Goal: Communication & Community: Answer question/provide support

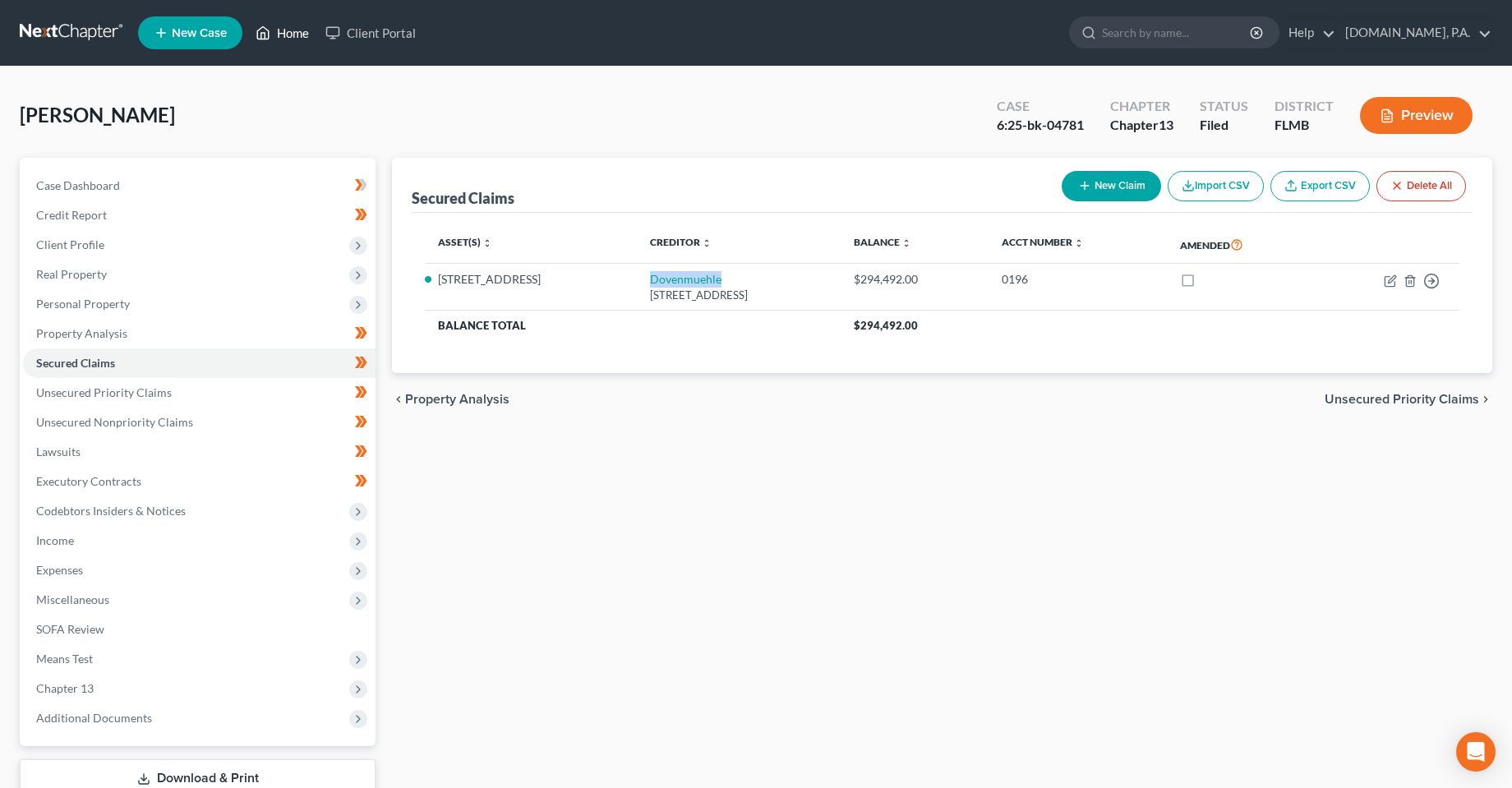
click at [273, 35] on link "Home" at bounding box center [282, 33] width 70 height 30
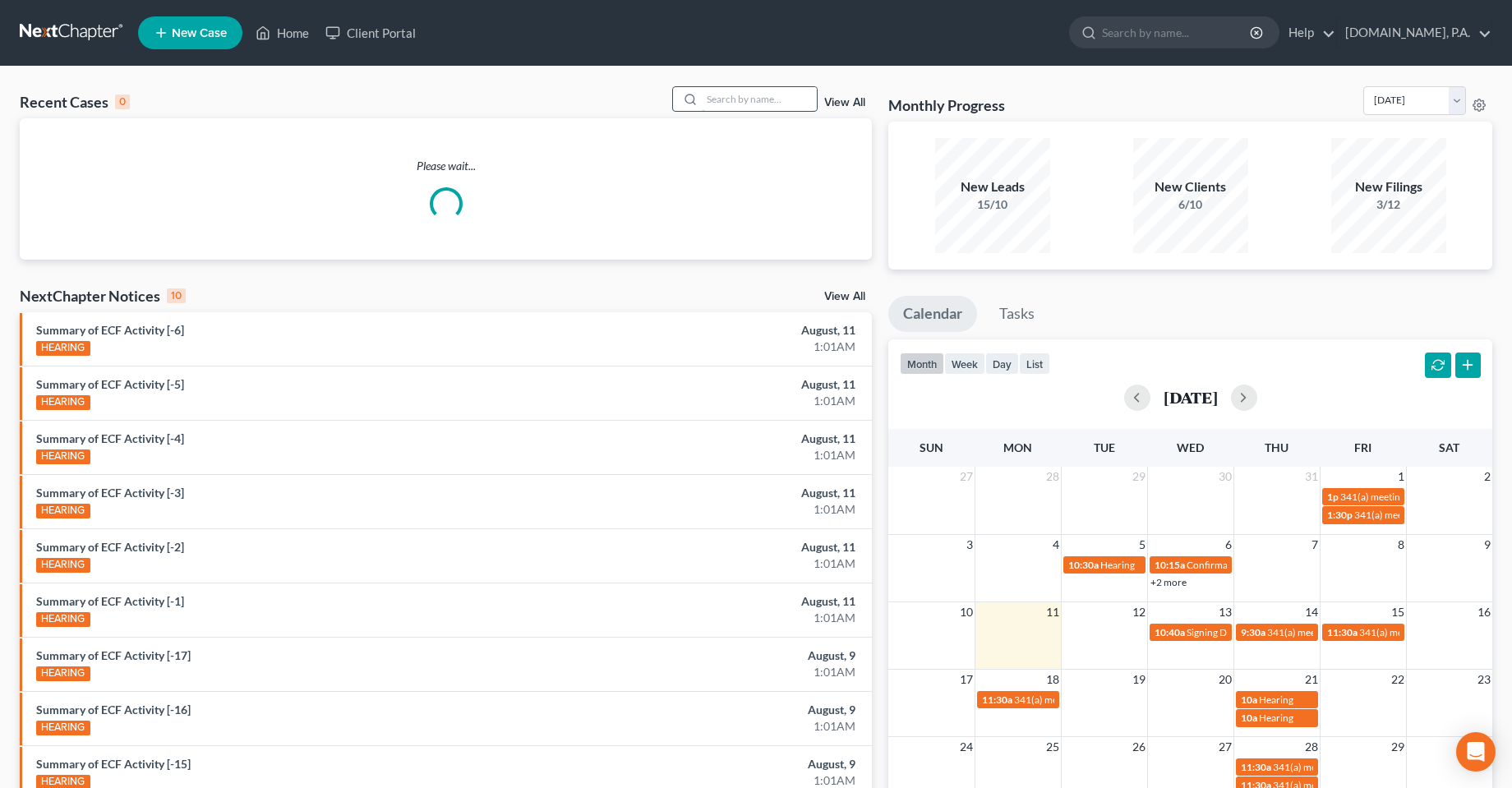
click at [745, 100] on input "search" at bounding box center [758, 99] width 115 height 24
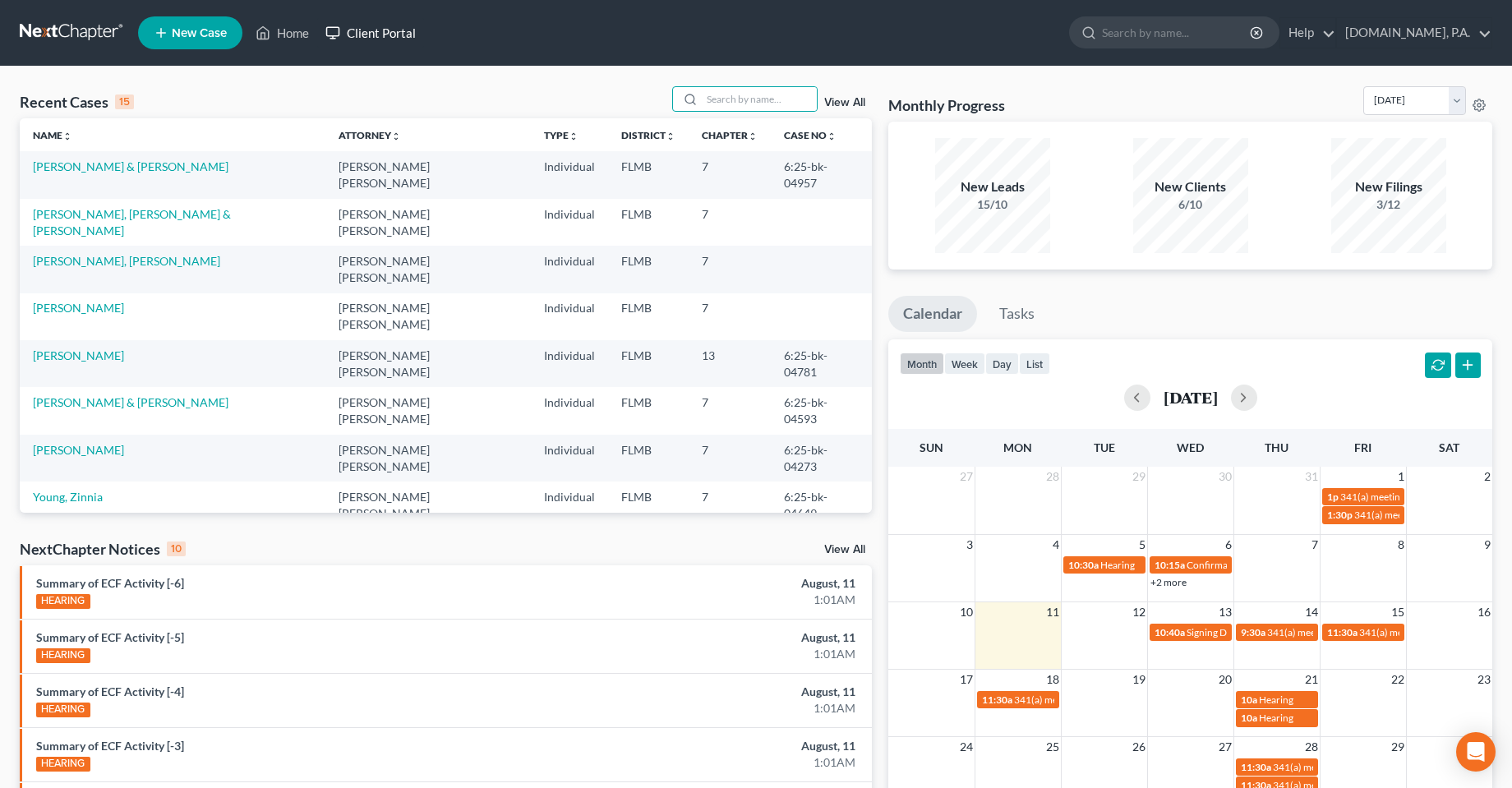
click at [371, 31] on link "Client Portal" at bounding box center [370, 33] width 107 height 30
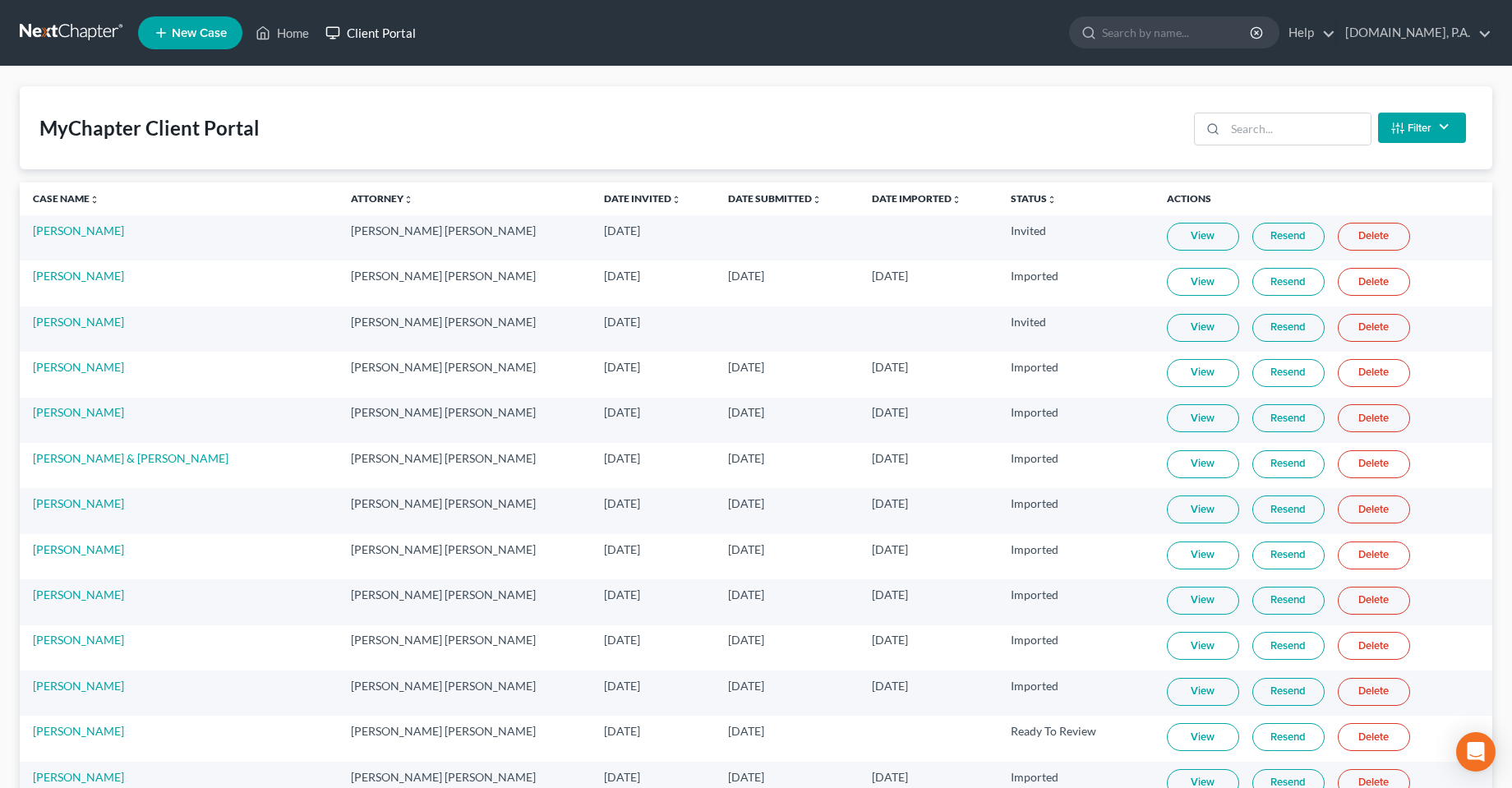
click at [380, 30] on link "Client Portal" at bounding box center [370, 33] width 107 height 30
click at [1218, 119] on div at bounding box center [1210, 129] width 31 height 31
click at [1255, 129] on input "search" at bounding box center [1297, 129] width 146 height 31
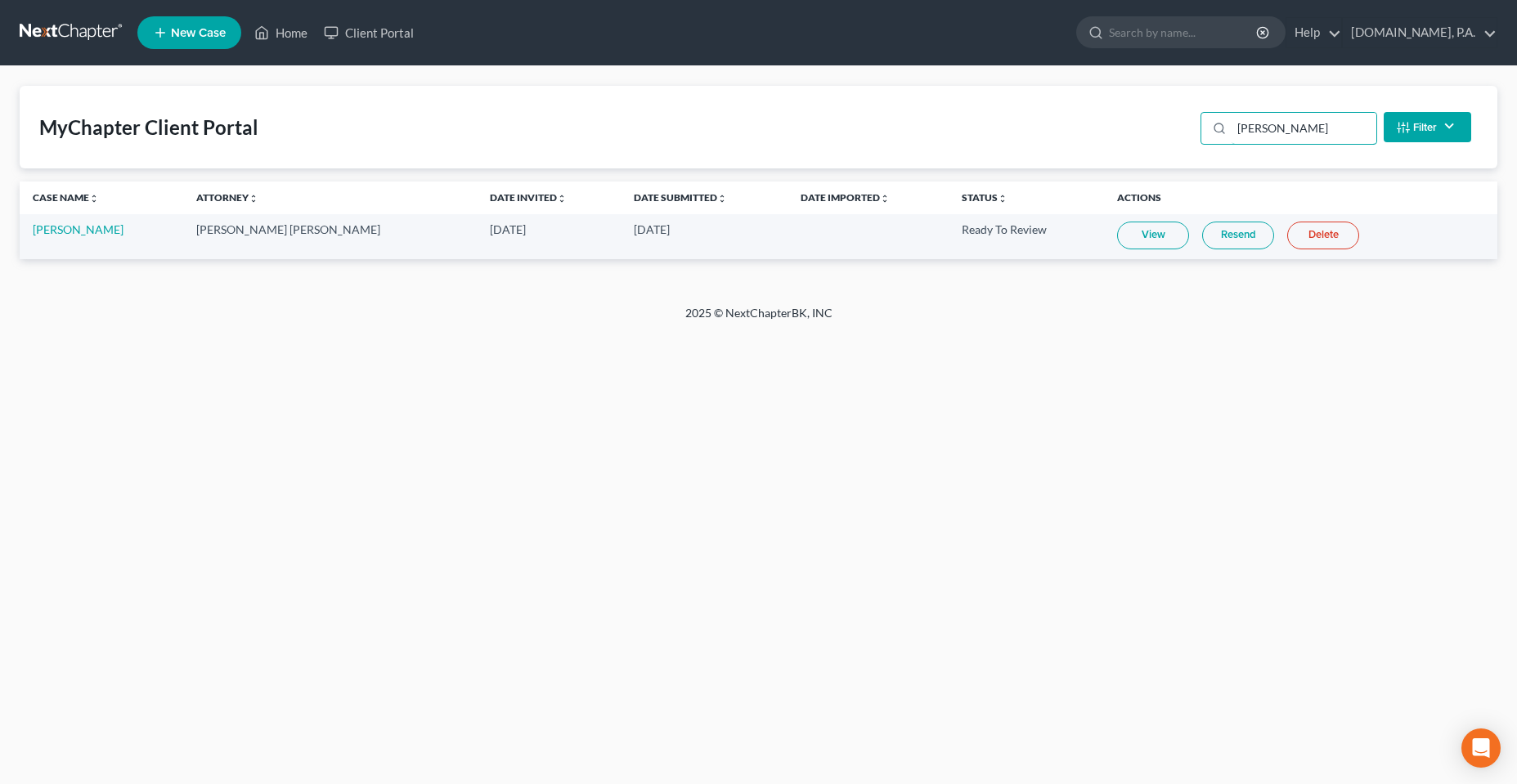
type input "[PERSON_NAME]"
click at [1205, 244] on link "Resend" at bounding box center [1238, 236] width 72 height 28
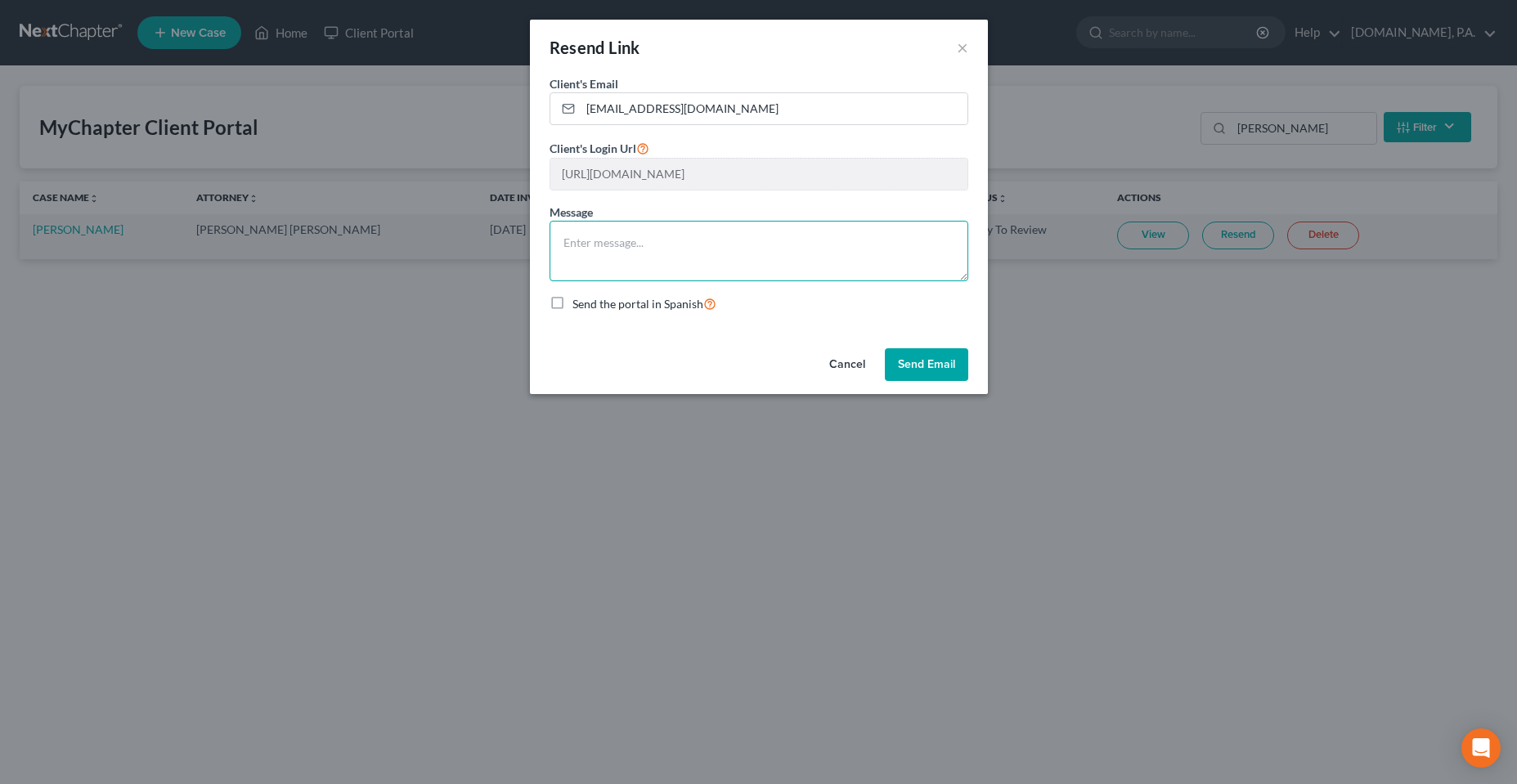
click at [713, 238] on textarea at bounding box center [758, 251] width 419 height 60
type textarea "Here is the Portal for you to input information and upload documents."
click at [944, 374] on button "Send Email" at bounding box center [927, 364] width 84 height 32
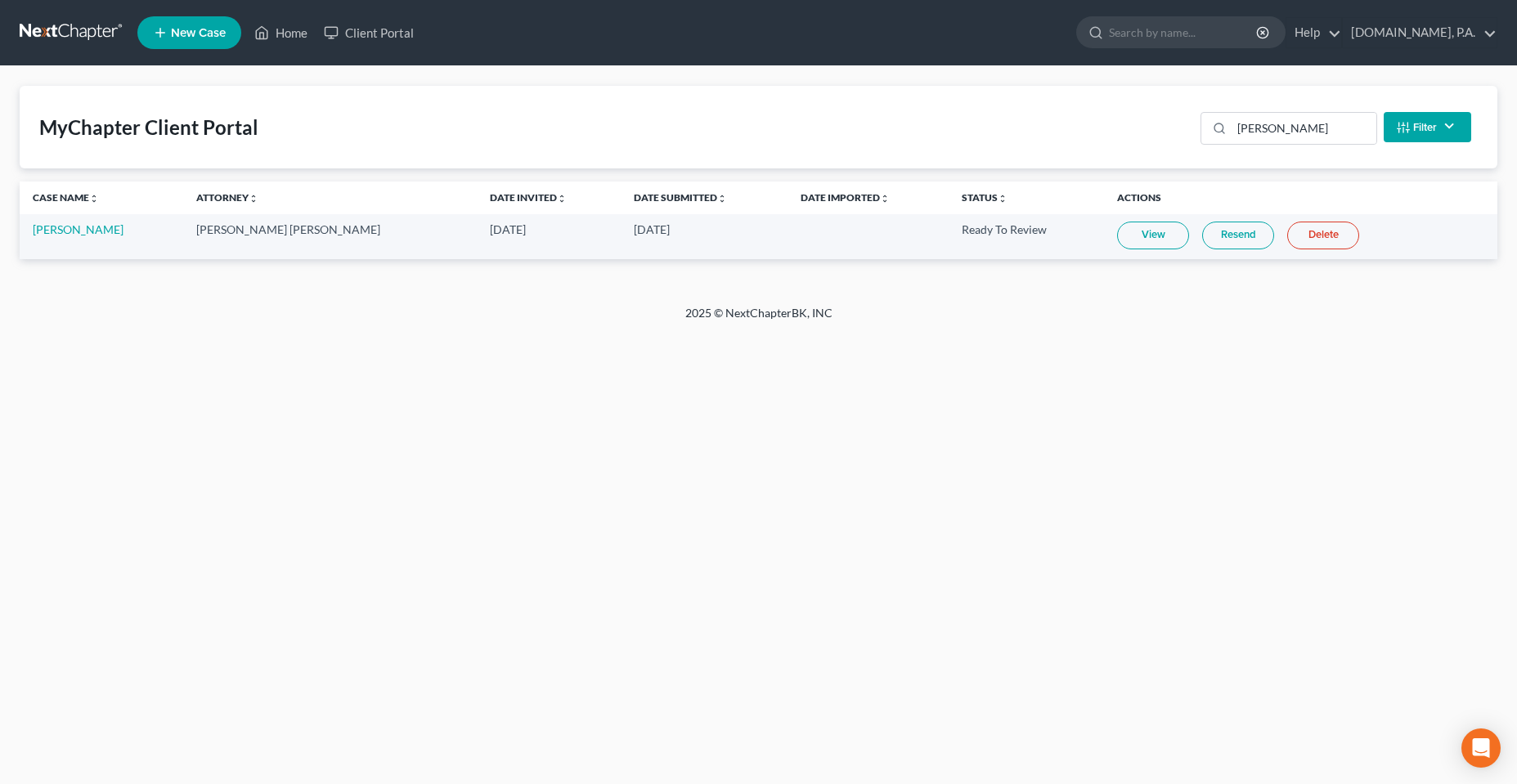
drag, startPoint x: 294, startPoint y: 386, endPoint x: 285, endPoint y: 375, distance: 14.2
click at [294, 386] on div "Home New Case Client Portal [DOMAIN_NAME], P.A. [PERSON_NAME][EMAIL_ADDRESS][DO…" at bounding box center [758, 392] width 1517 height 784
drag, startPoint x: 587, startPoint y: 634, endPoint x: 621, endPoint y: 476, distance: 161.6
click at [621, 476] on div "Home New Case Client Portal [DOMAIN_NAME], P.A. [PERSON_NAME][EMAIL_ADDRESS][DO…" at bounding box center [758, 392] width 1517 height 784
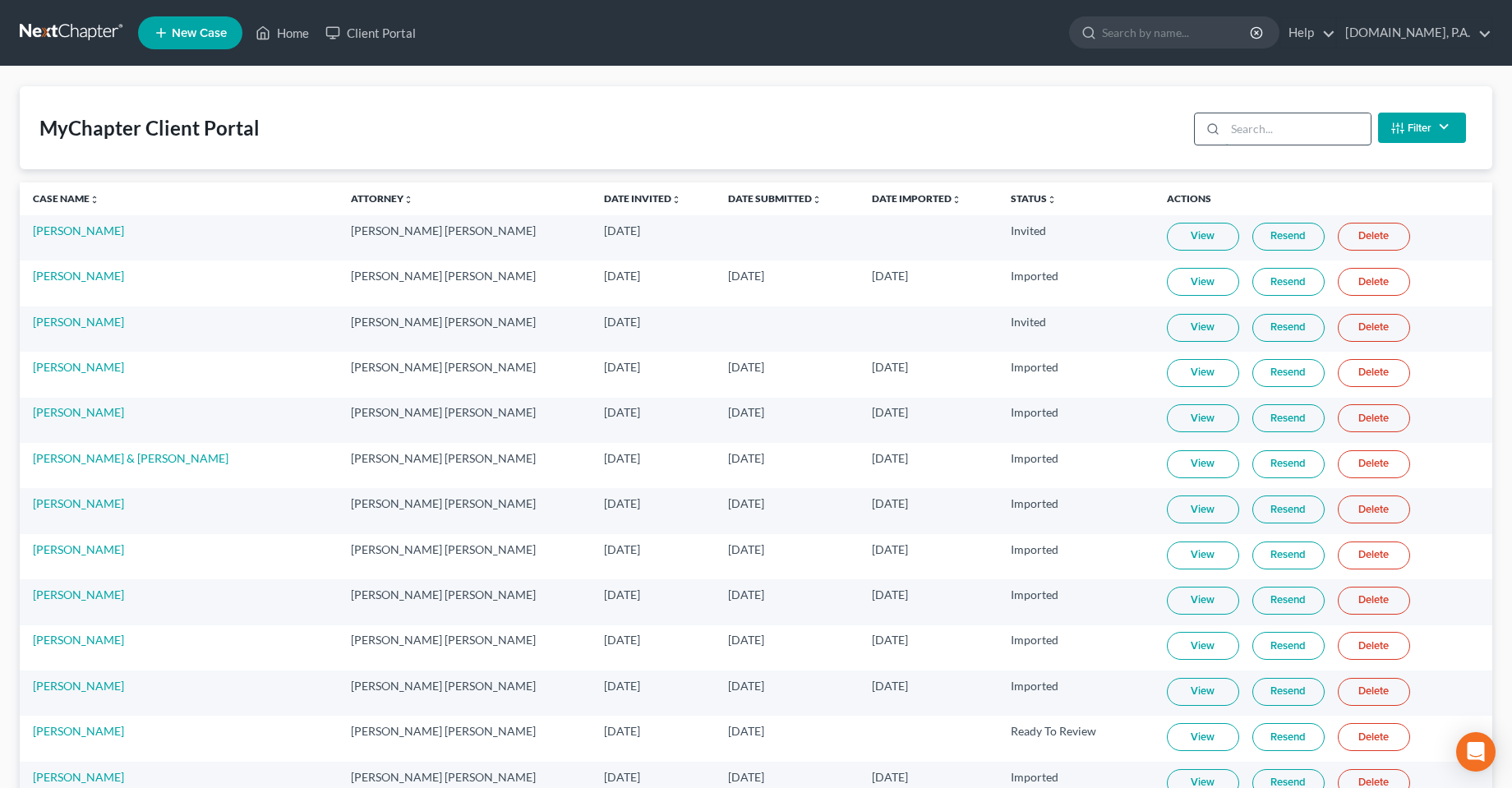
click at [1274, 139] on input "search" at bounding box center [1297, 129] width 146 height 31
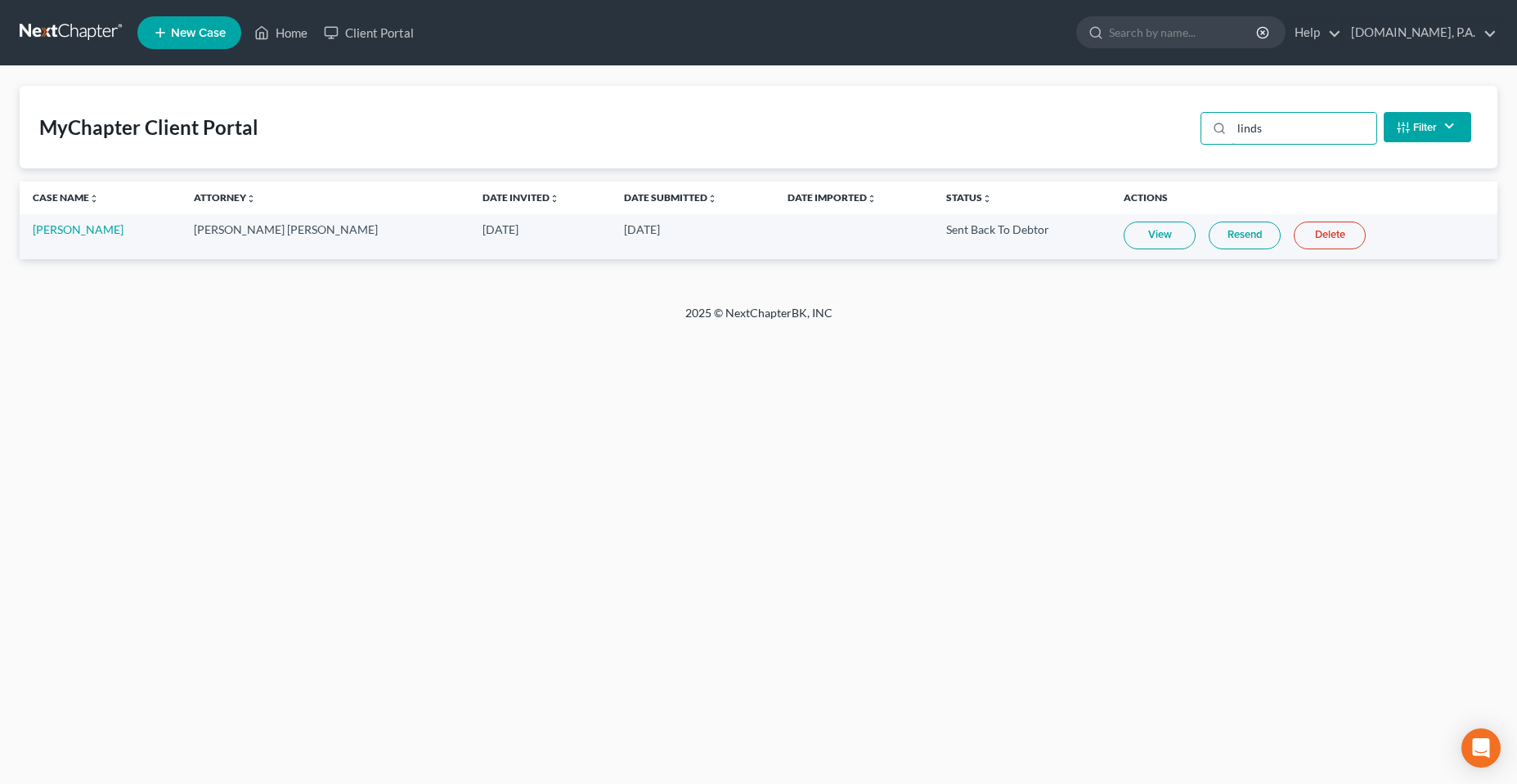
type input "linds"
click at [832, 518] on div "Home New Case Client Portal Fresh-Start.Law, P.A. chas@fresh-start.law My Accou…" at bounding box center [758, 392] width 1517 height 784
